Goal: Task Accomplishment & Management: Manage account settings

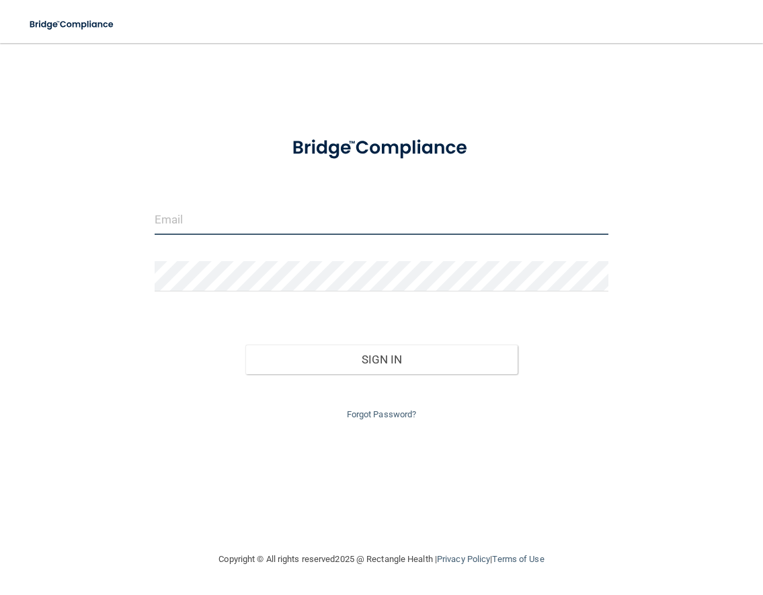
click at [340, 221] on input "email" at bounding box center [382, 219] width 454 height 30
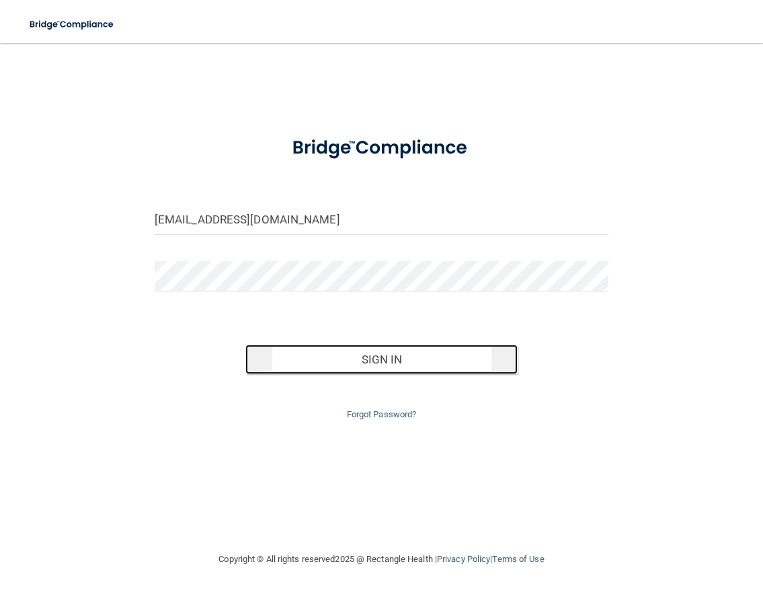
click at [386, 360] on button "Sign In" at bounding box center [382, 359] width 272 height 30
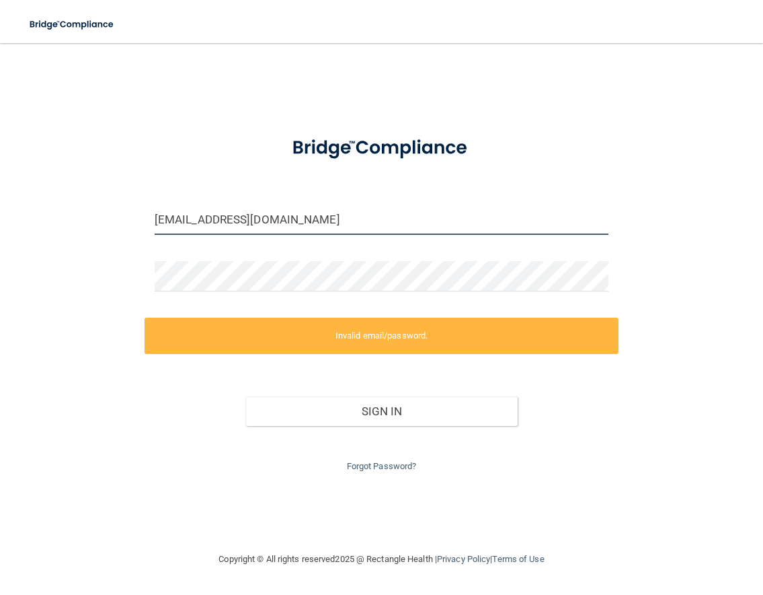
click at [207, 222] on input "[EMAIL_ADDRESS][DOMAIN_NAME]" at bounding box center [382, 219] width 454 height 30
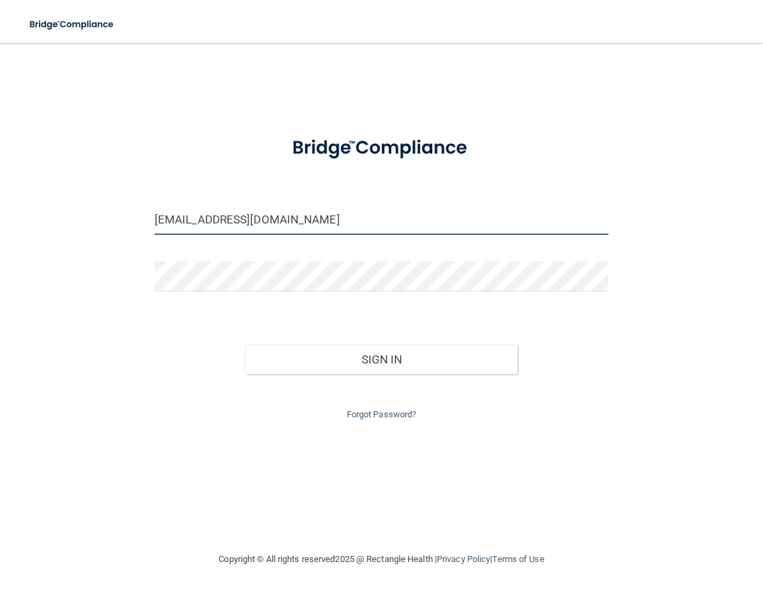
type input "[EMAIL_ADDRESS][DOMAIN_NAME]"
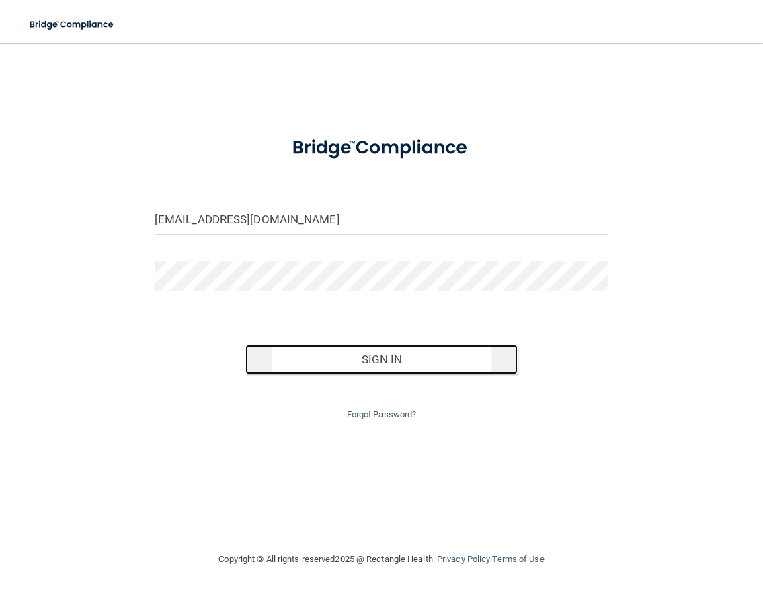
click at [356, 354] on button "Sign In" at bounding box center [382, 359] width 272 height 30
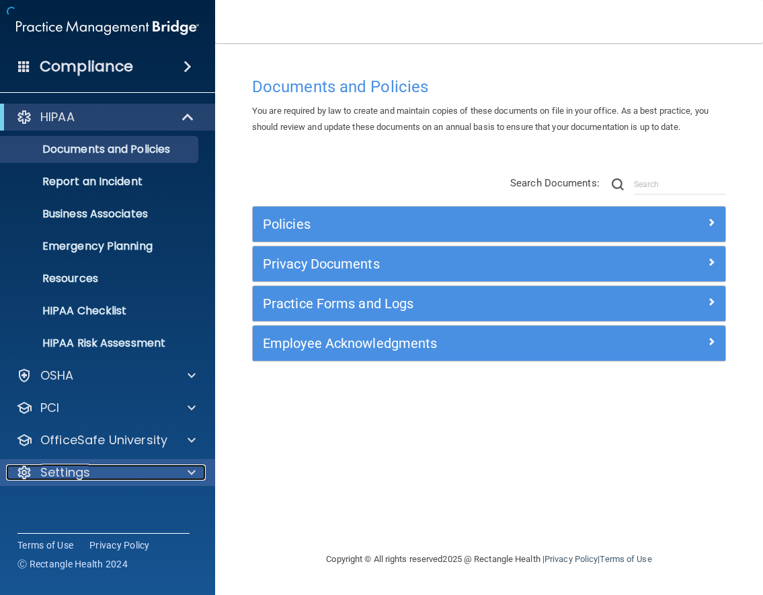
click at [167, 472] on div "Settings" at bounding box center [89, 472] width 167 height 16
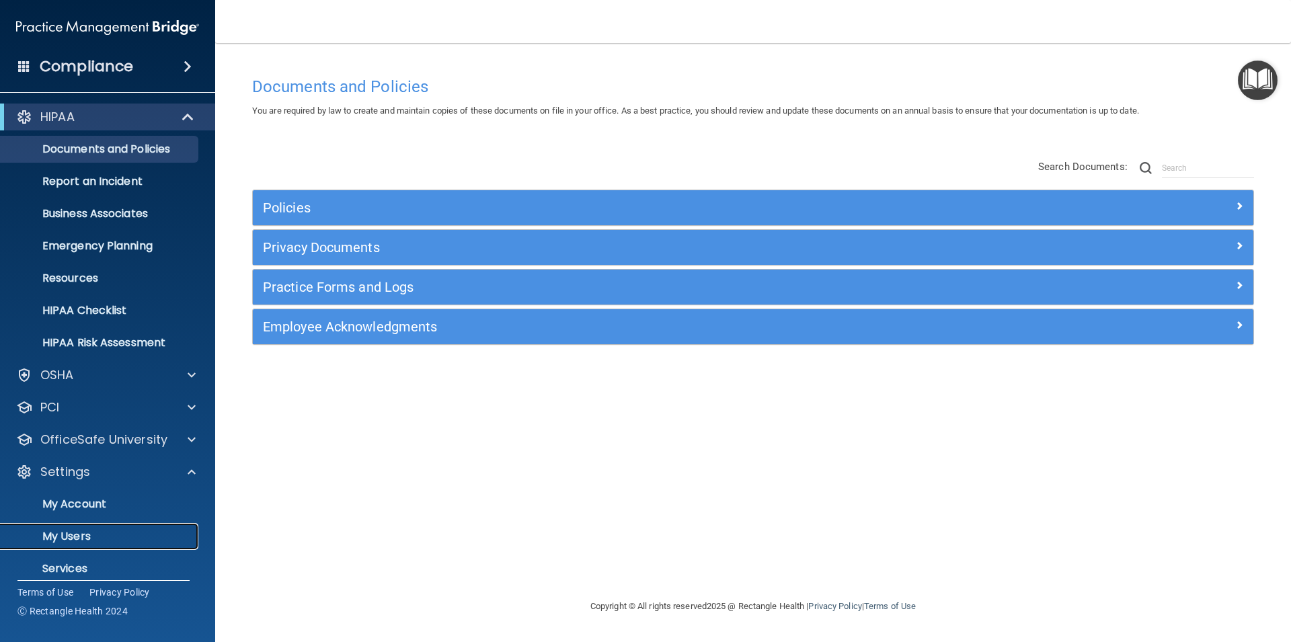
click at [100, 541] on p "My Users" at bounding box center [101, 536] width 184 height 13
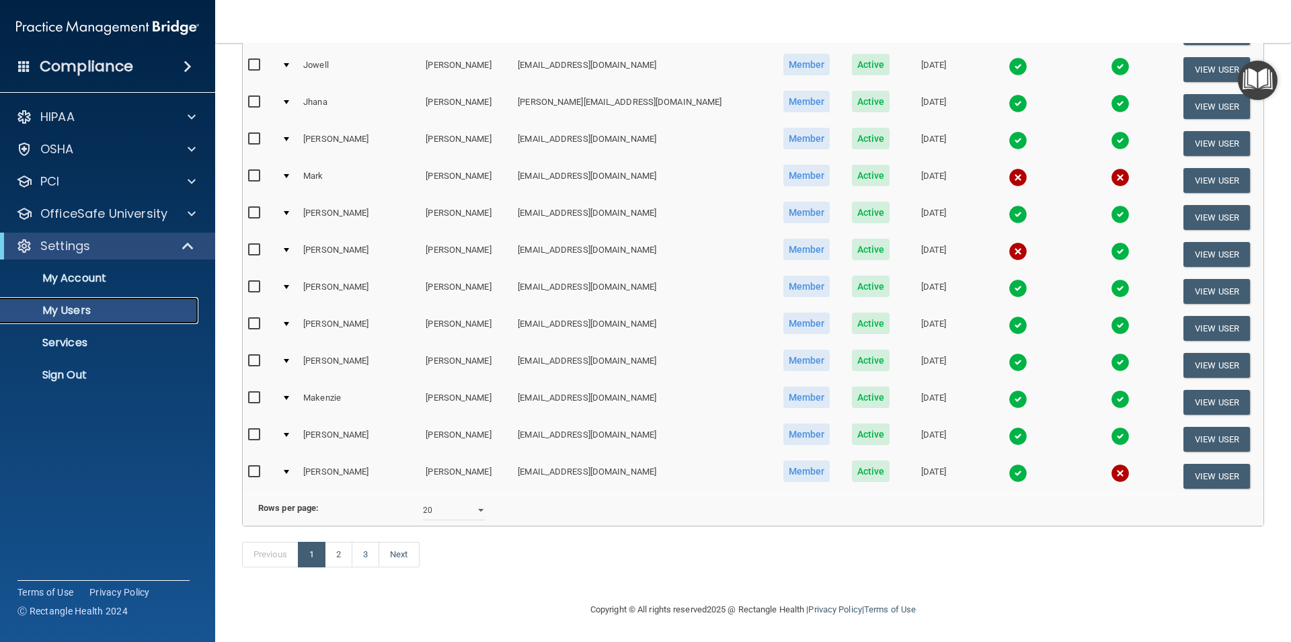
scroll to position [473, 0]
click at [423, 500] on select "10 20 30 40 all" at bounding box center [454, 510] width 63 height 20
select select "41"
click option "all" at bounding box center [0, 0] width 0 height 0
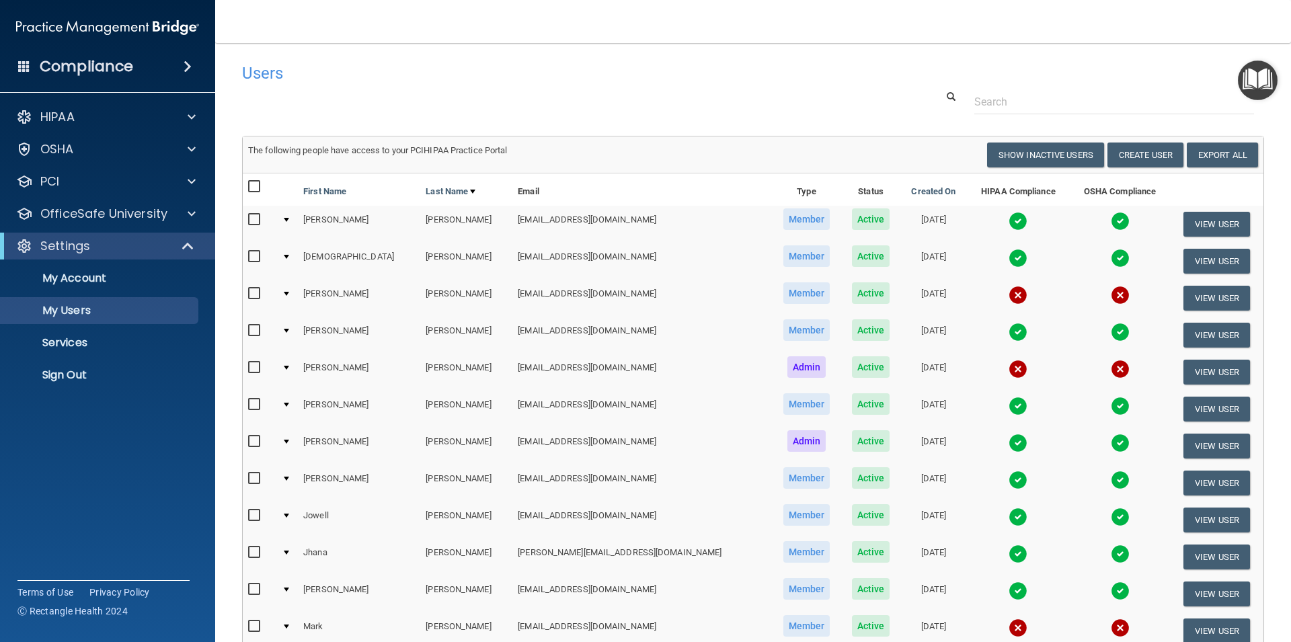
click at [473, 74] on h4 "Users" at bounding box center [536, 73] width 588 height 17
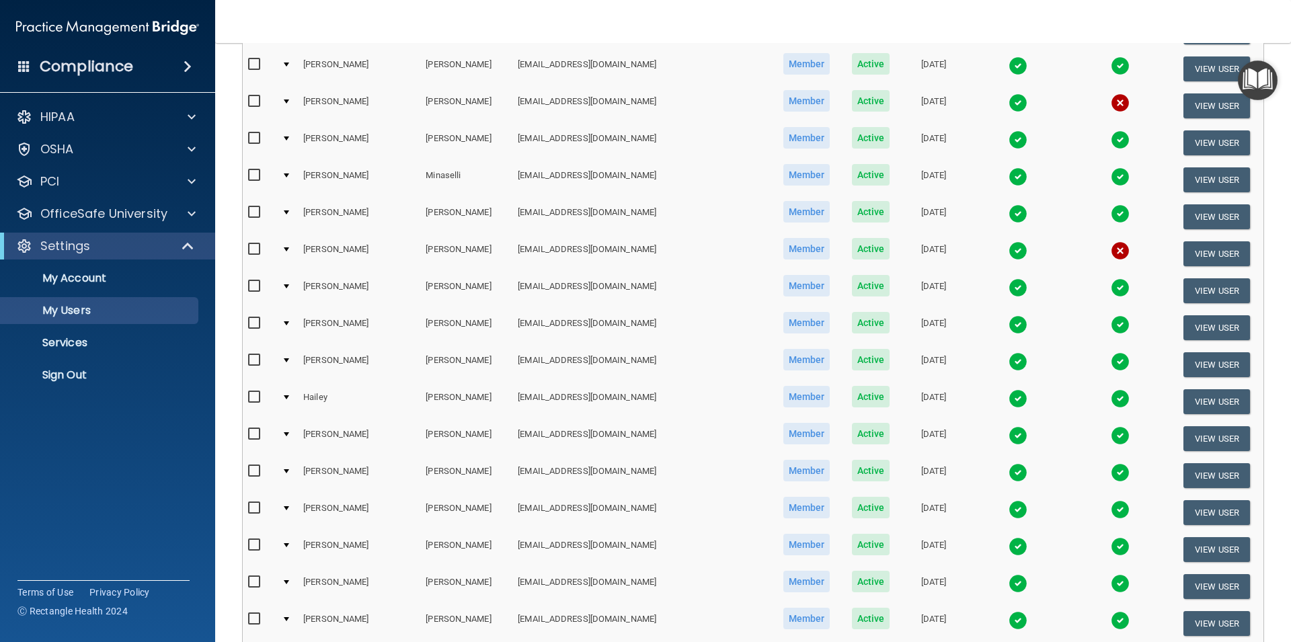
scroll to position [1197, 0]
